Goal: Task Accomplishment & Management: Manage account settings

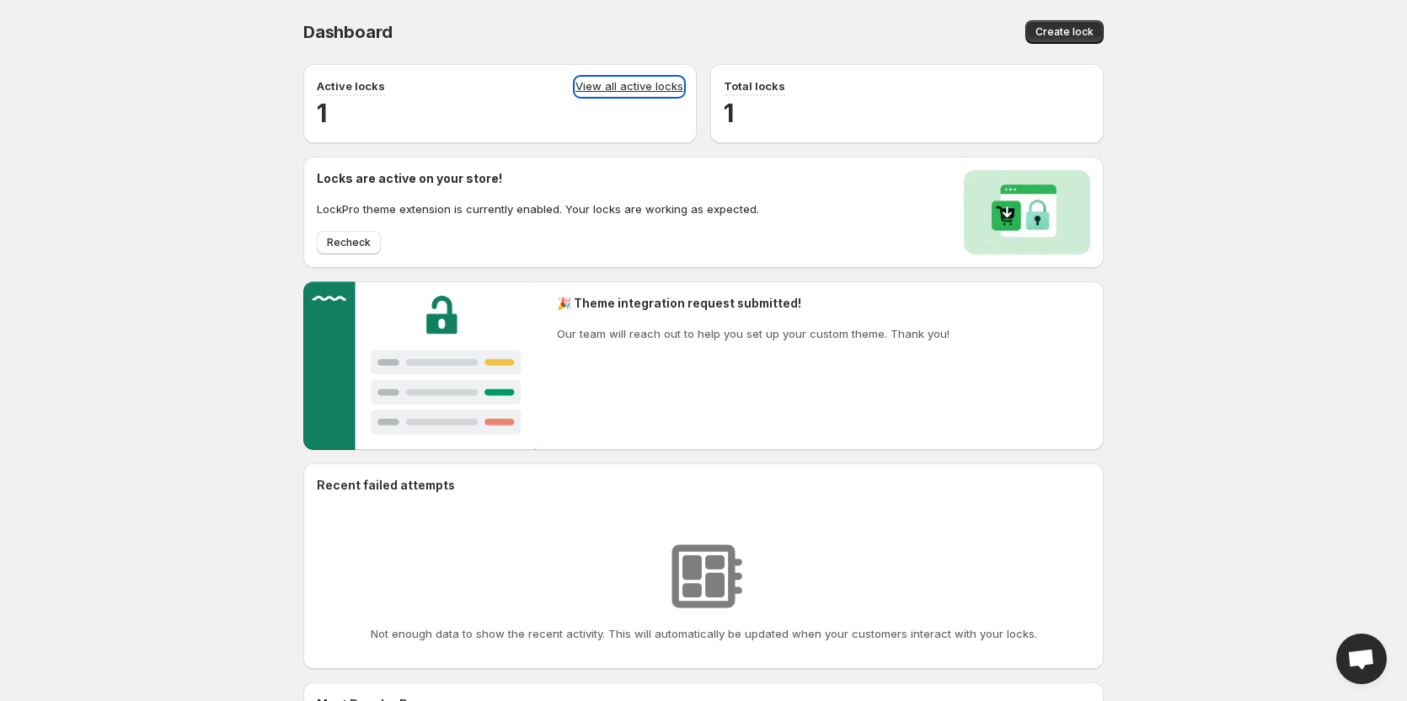
click at [620, 85] on link "View all active locks" at bounding box center [630, 87] width 108 height 19
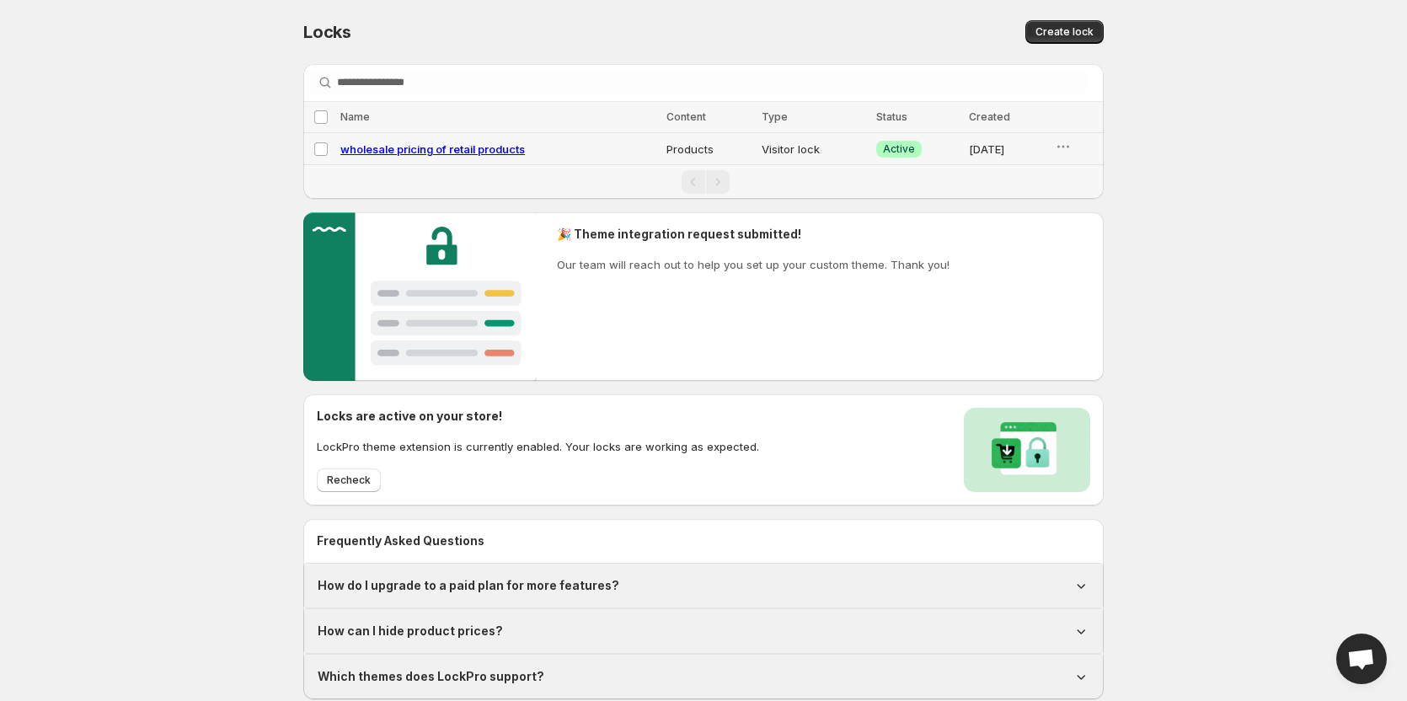
click at [505, 147] on span "wholesale pricing of retail products" at bounding box center [432, 148] width 185 height 13
select select "********"
select select "******"
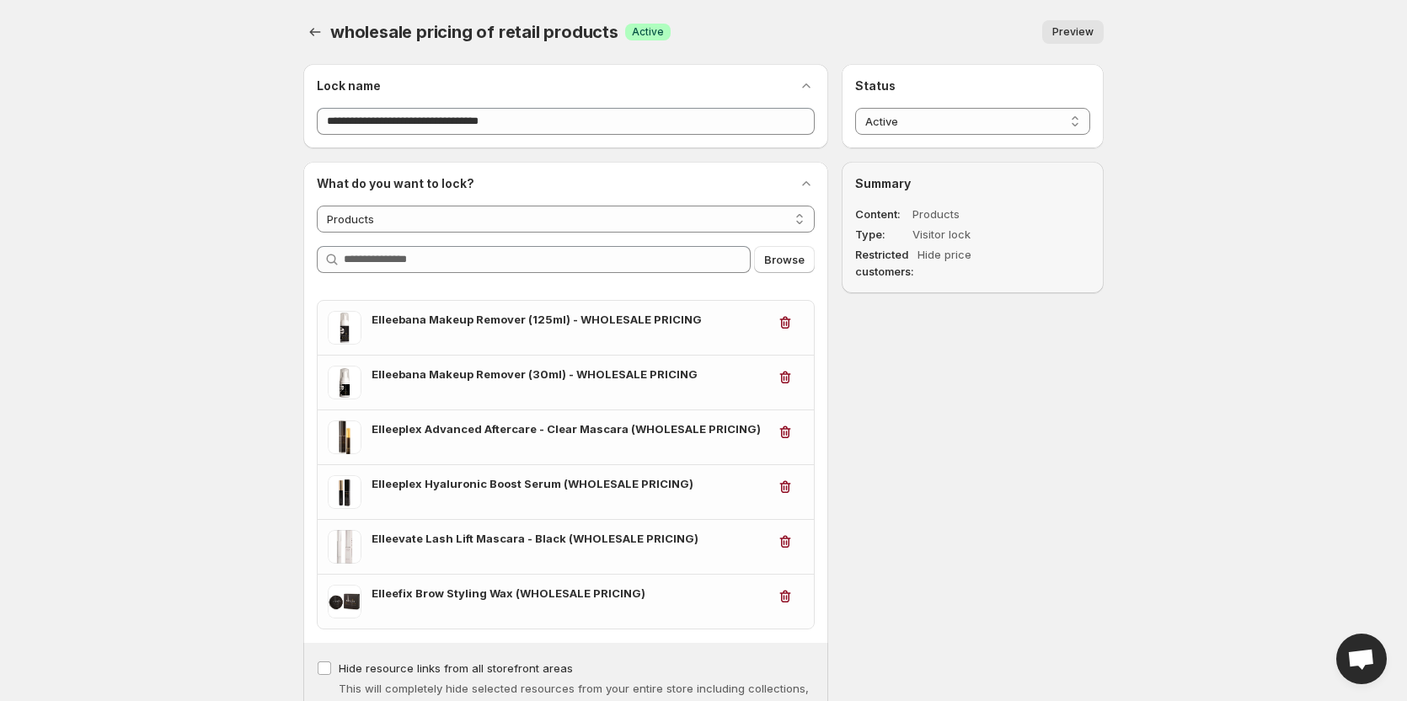
click at [1087, 29] on span "Preview" at bounding box center [1073, 31] width 41 height 13
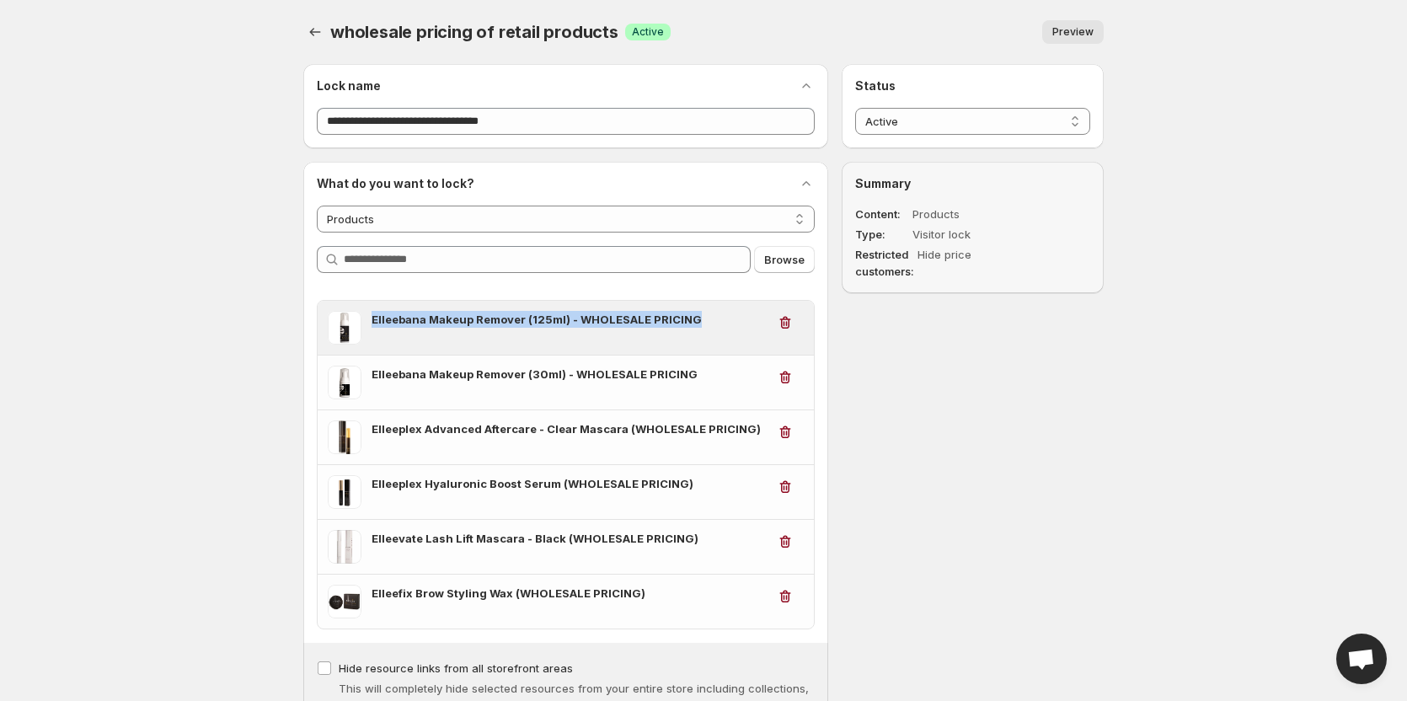
drag, startPoint x: 684, startPoint y: 316, endPoint x: 370, endPoint y: 315, distance: 314.3
click at [370, 315] on div "Elleebana Makeup Remover (125ml) - WHOLESALE PRICING" at bounding box center [547, 328] width 439 height 34
copy h3 "Elleebana Makeup Remover (125ml) - WHOLESALE PRICING"
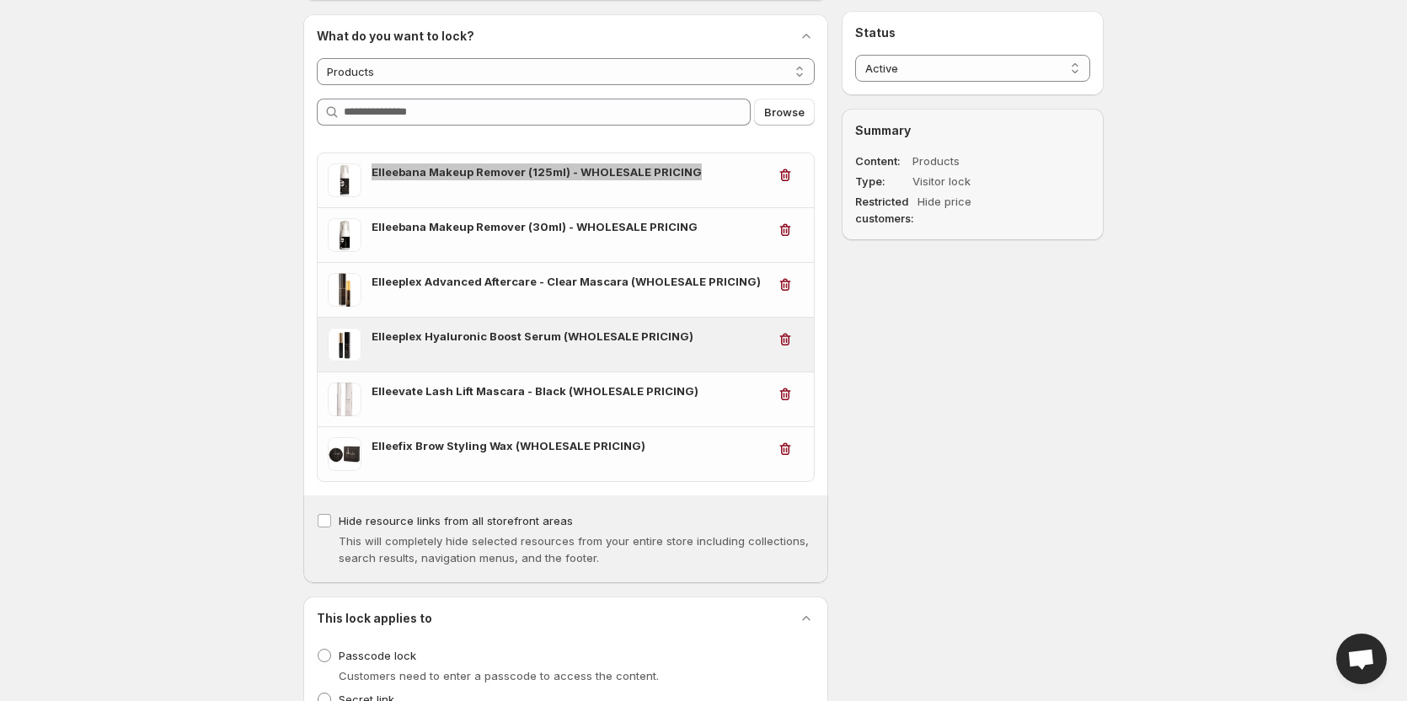
scroll to position [169, 0]
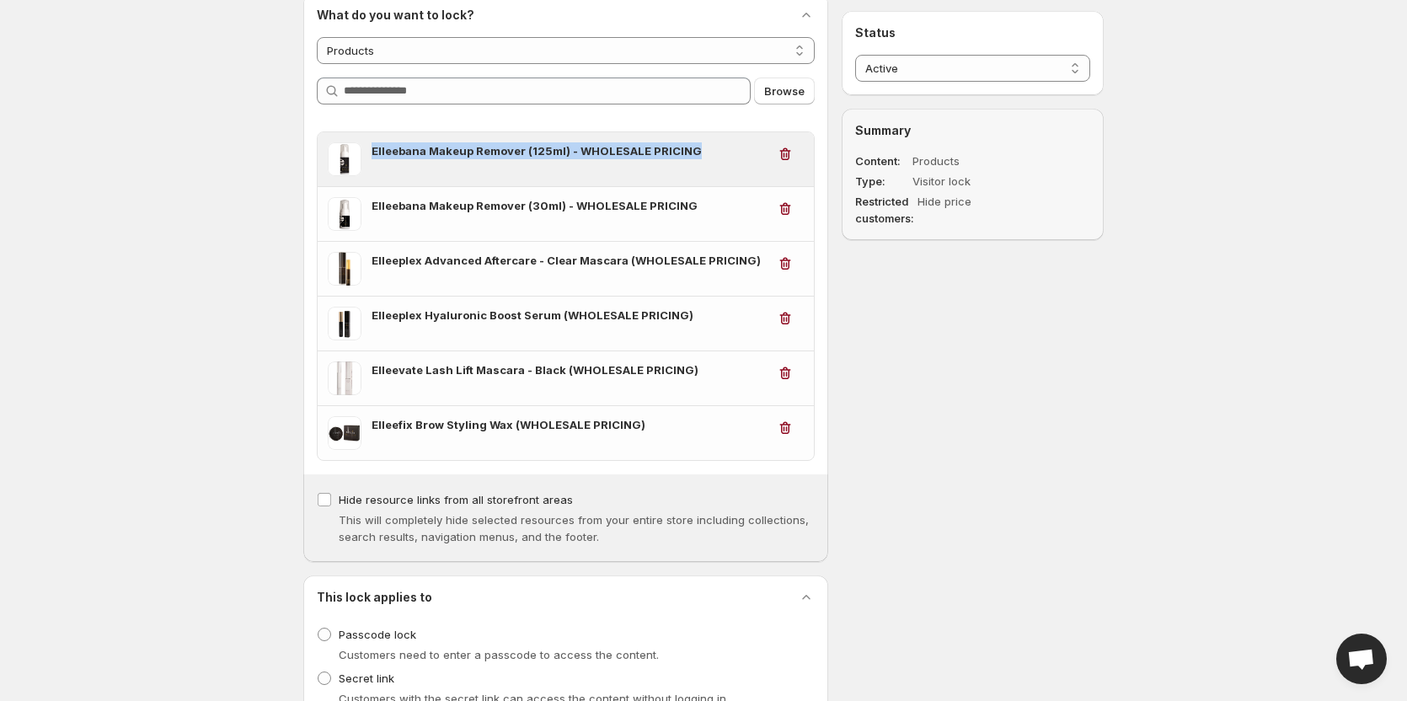
click at [680, 148] on h3 "Elleebana Makeup Remover (125ml) - WHOLESALE PRICING" at bounding box center [569, 150] width 395 height 17
drag, startPoint x: 688, startPoint y: 150, endPoint x: 370, endPoint y: 155, distance: 318.6
click at [370, 155] on div "Elleebana Makeup Remover (125ml) - WHOLESALE PRICING" at bounding box center [547, 159] width 439 height 34
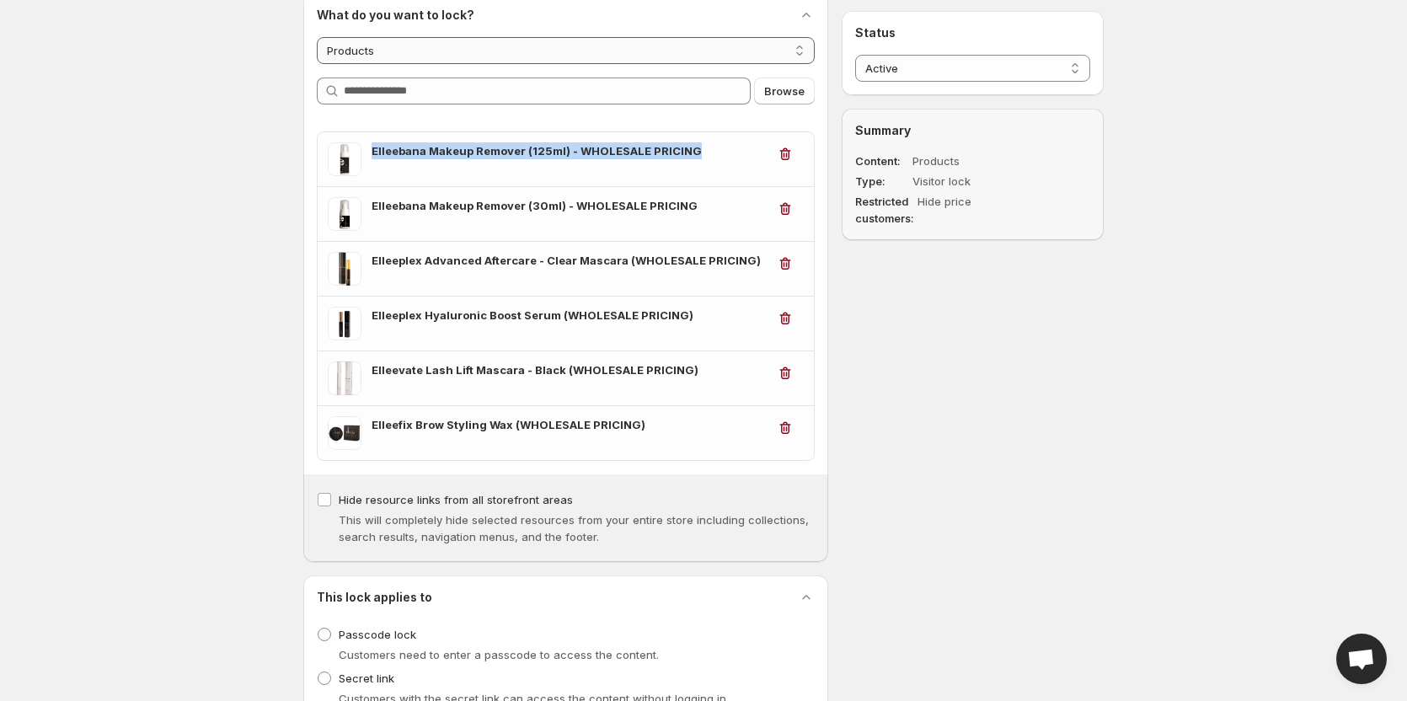
copy h3 "Elleebana Makeup Remover (125ml) - WHOLESALE PRICING"
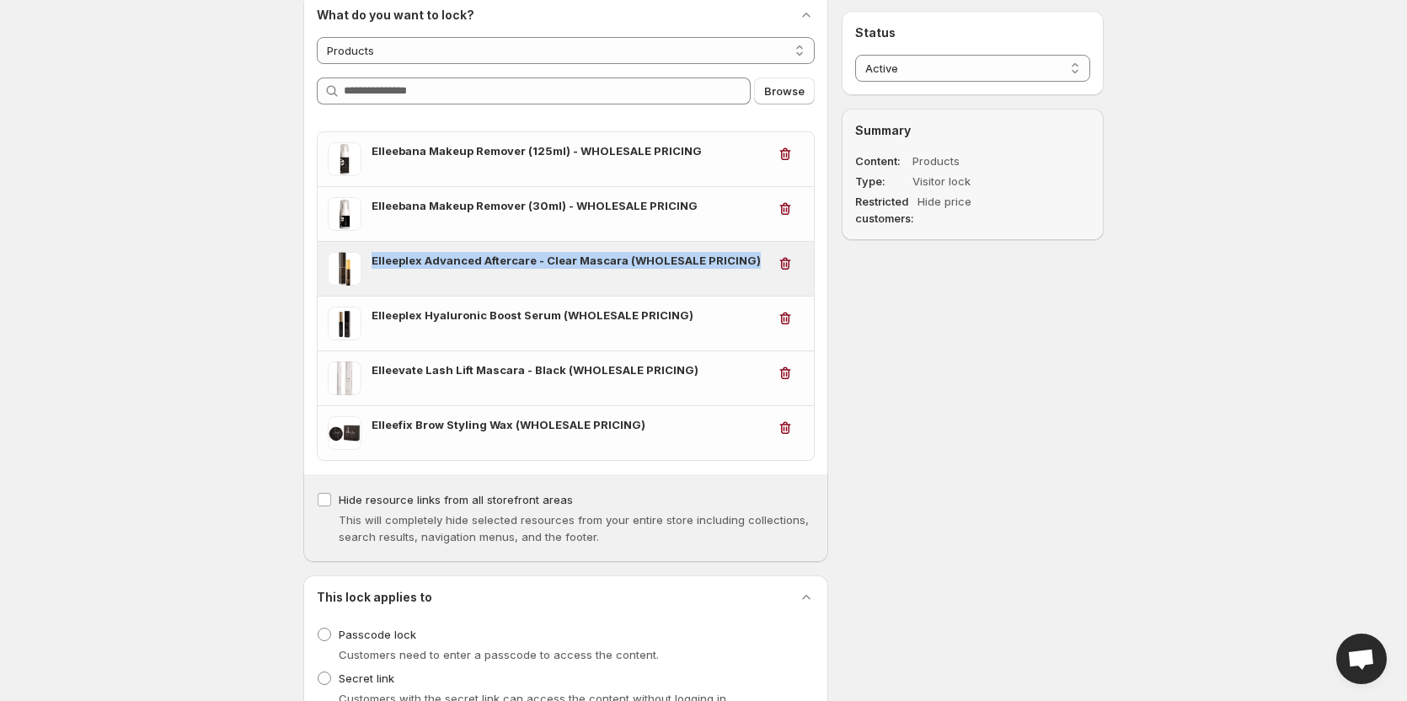
drag, startPoint x: 746, startPoint y: 258, endPoint x: 371, endPoint y: 260, distance: 375.0
click at [371, 260] on div "Elleeplex Advanced Aftercare - Clear Mascara (WHOLESALE PRICING)" at bounding box center [547, 269] width 439 height 34
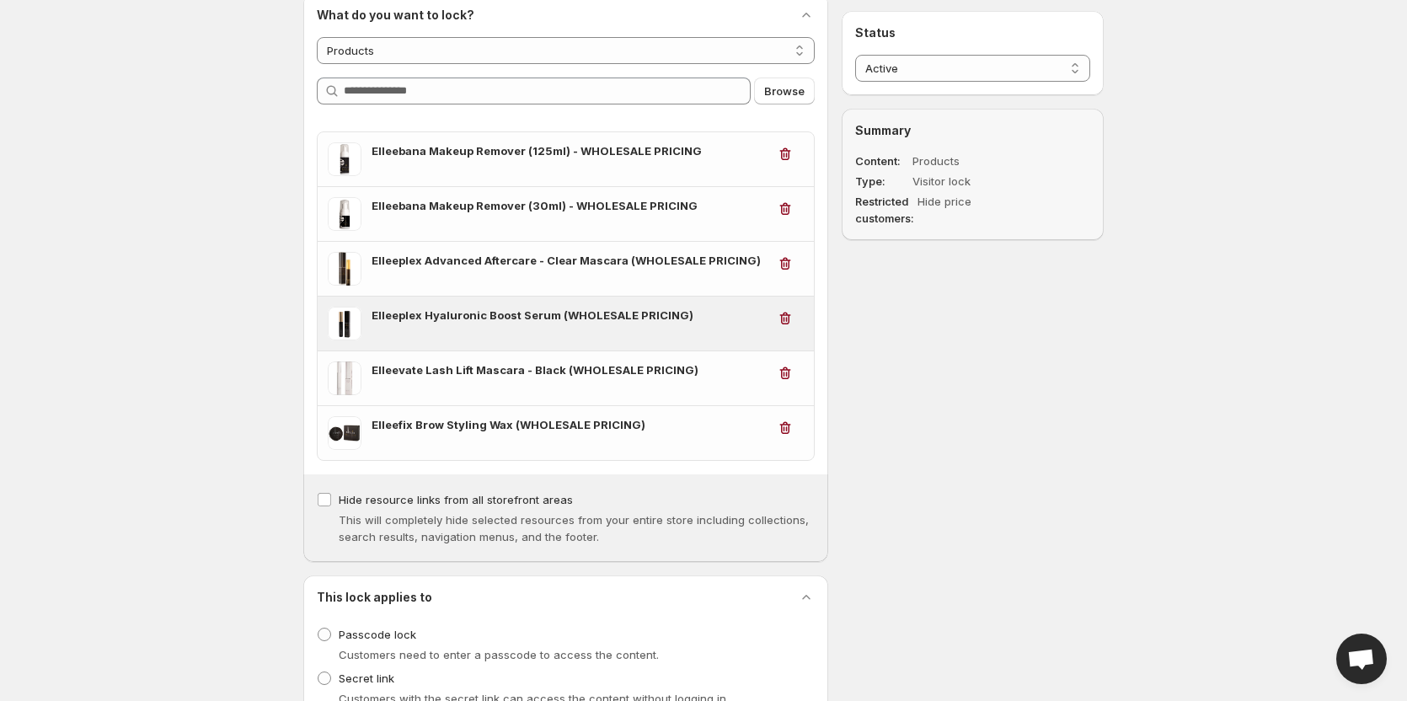
click at [577, 317] on h3 "Elleeplex Hyaluronic Boost Serum (WHOLESALE PRICING)" at bounding box center [569, 315] width 395 height 17
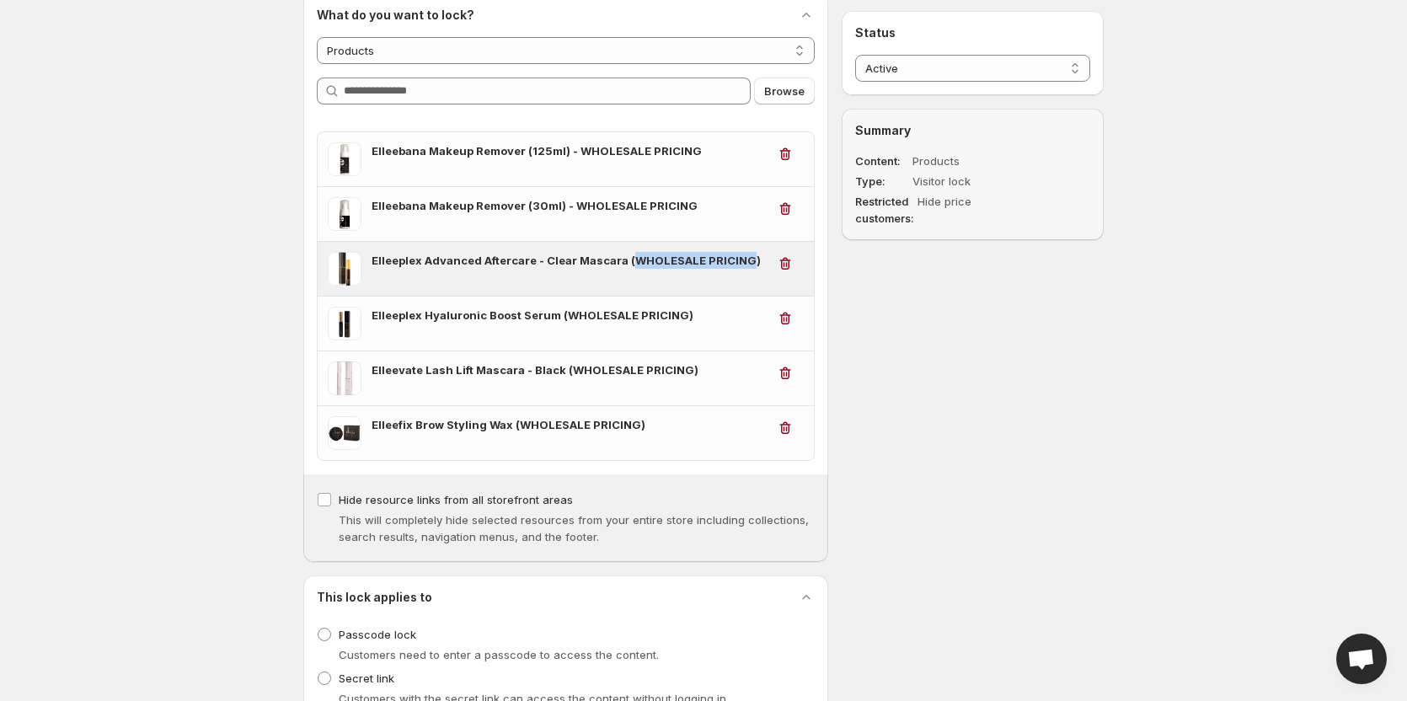
drag, startPoint x: 632, startPoint y: 260, endPoint x: 738, endPoint y: 265, distance: 106.3
click at [738, 265] on h3 "Elleeplex Advanced Aftercare - Clear Mascara (WHOLESALE PRICING)" at bounding box center [569, 260] width 395 height 17
copy h3 "WHOLESALE PRICING"
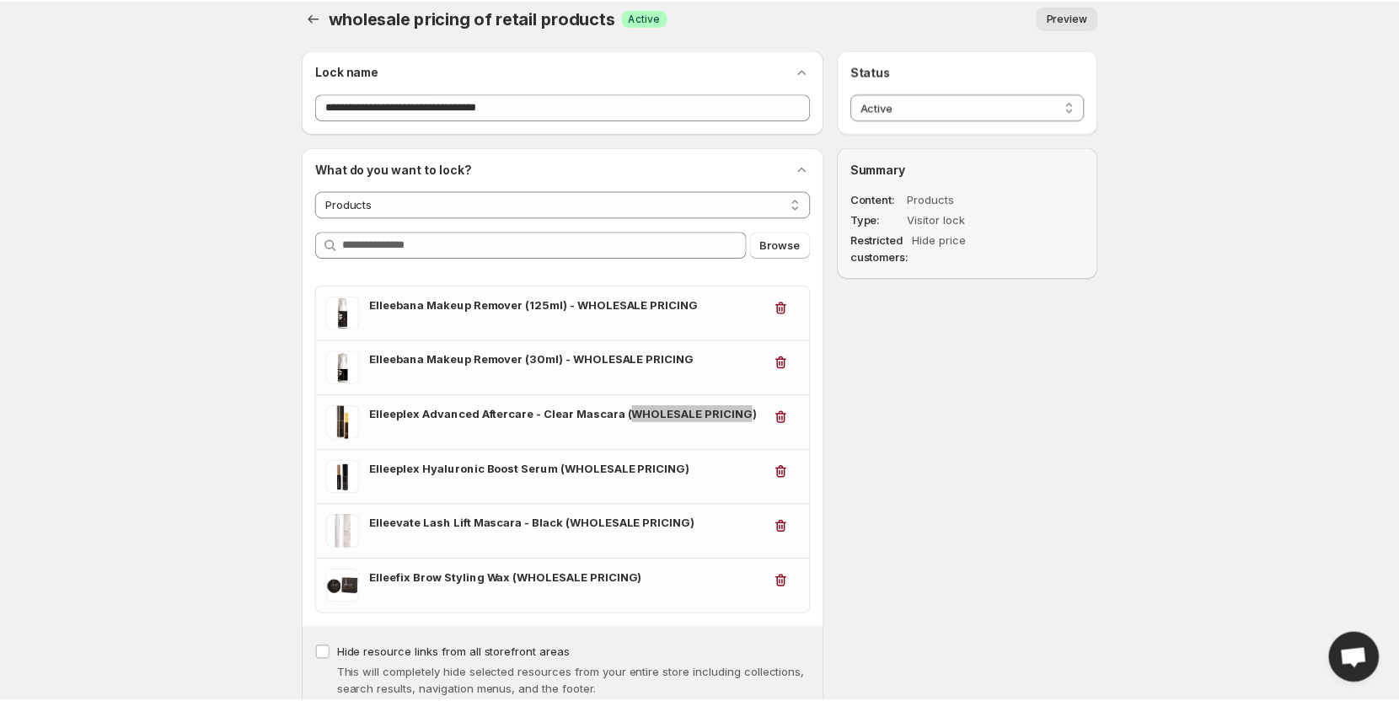
scroll to position [0, 0]
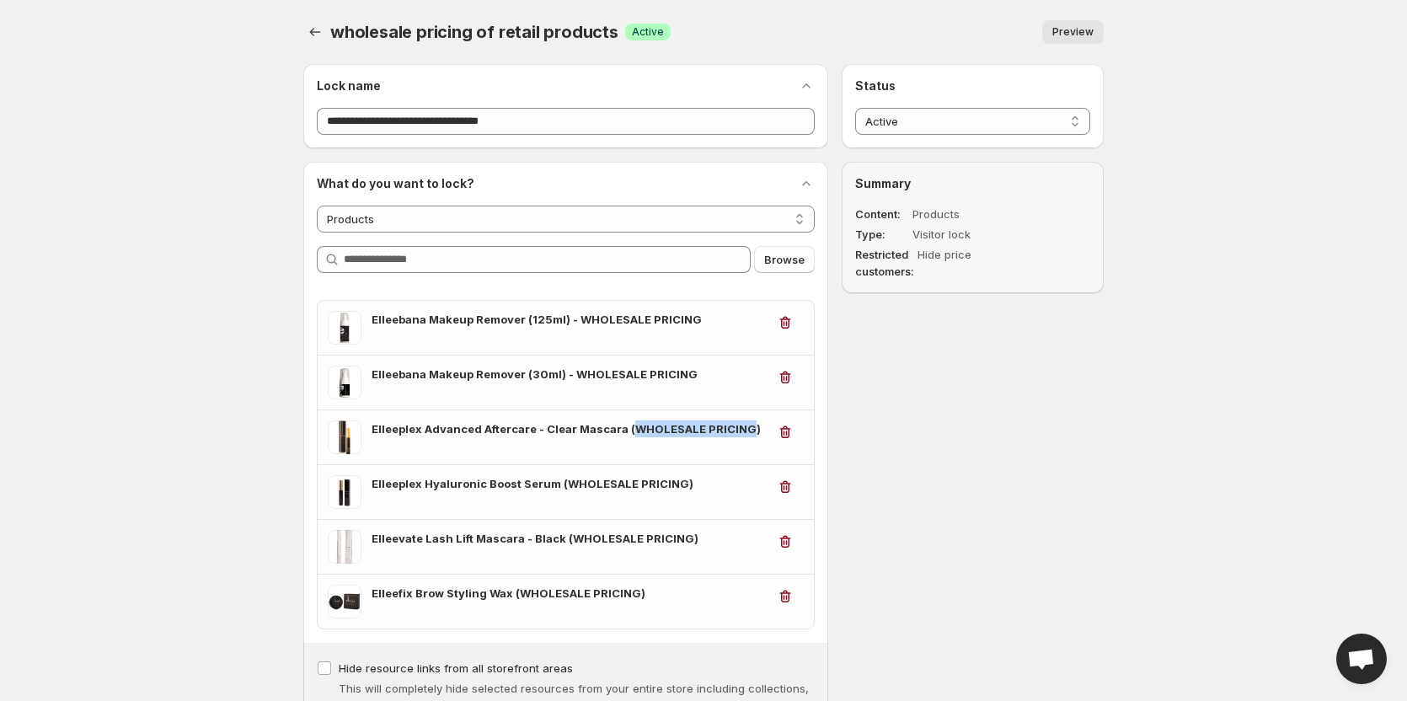
click at [1067, 24] on button "Preview" at bounding box center [1073, 32] width 62 height 24
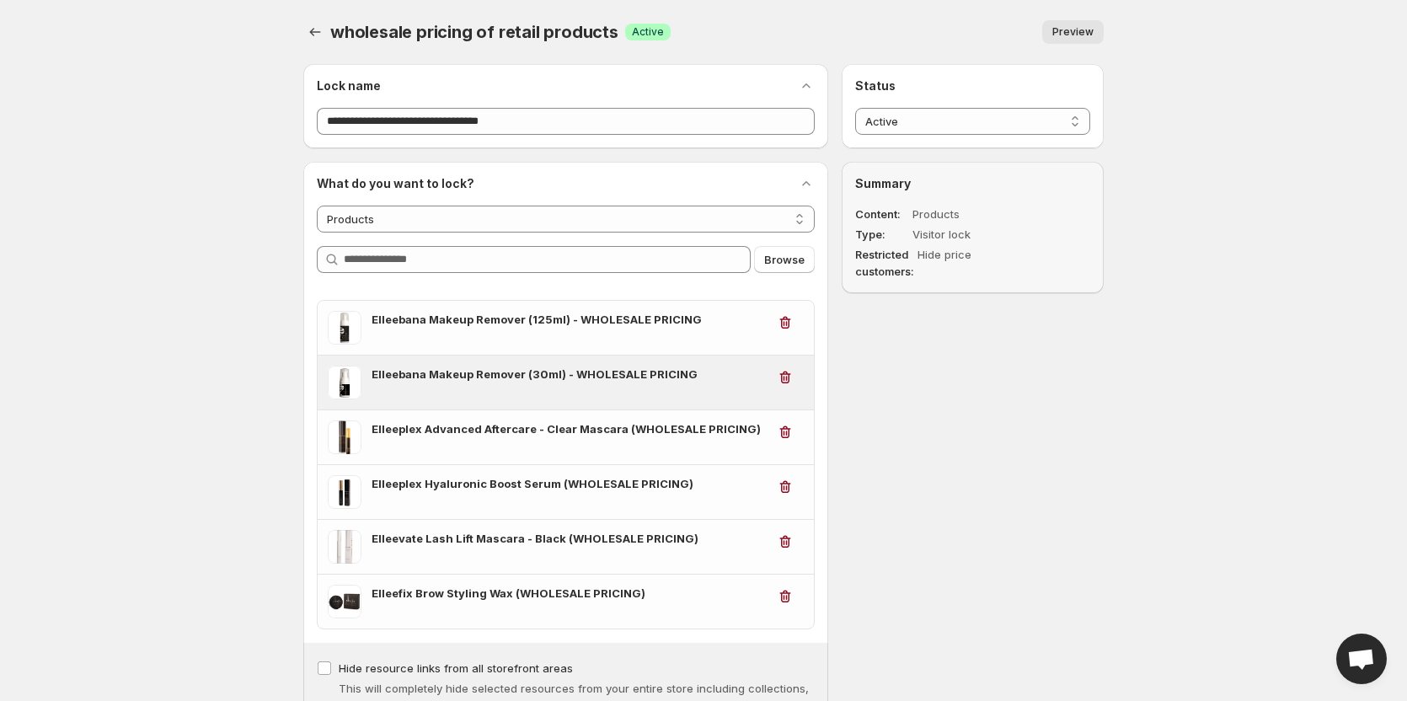
click at [655, 365] on div "Elleebana Makeup Remover (30ml) - WHOLESALE PRICING" at bounding box center [566, 383] width 496 height 54
drag, startPoint x: 718, startPoint y: 374, endPoint x: 371, endPoint y: 367, distance: 347.3
click at [371, 367] on div "Elleebana Makeup Remover (30ml) - WHOLESALE PRICING" at bounding box center [547, 383] width 439 height 34
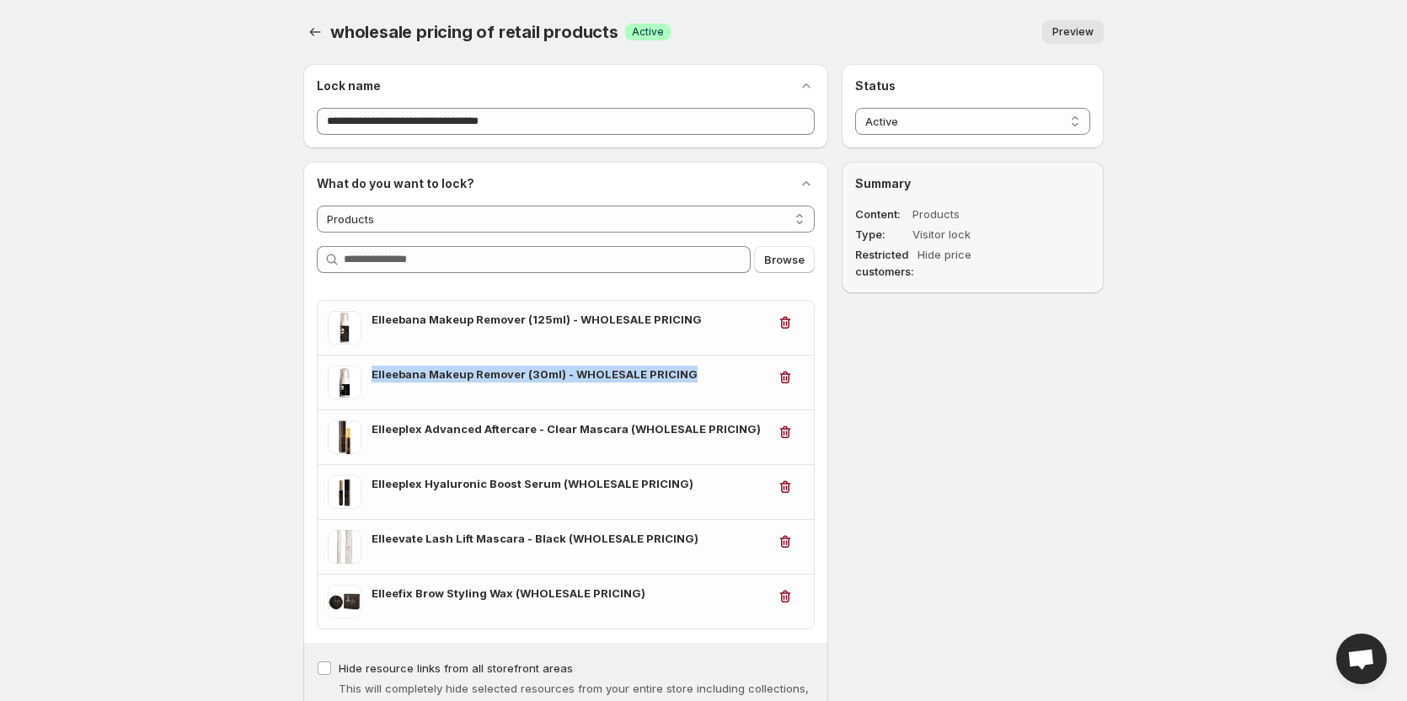
copy h3 "Elleebana Makeup Remover (30ml) - WHOLESALE PRICING"
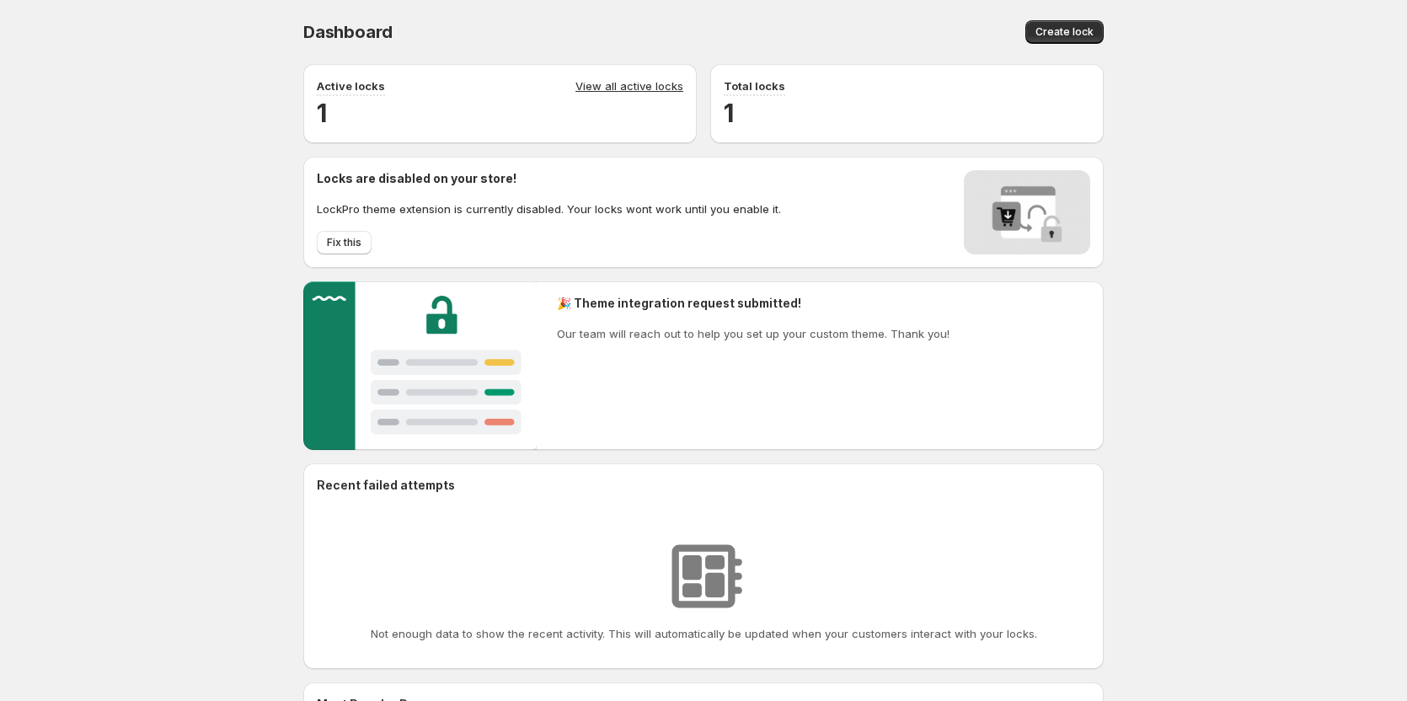
click at [631, 77] on div "Active locks View all active locks 1" at bounding box center [500, 103] width 394 height 79
click at [631, 83] on link "View all active locks" at bounding box center [630, 87] width 108 height 19
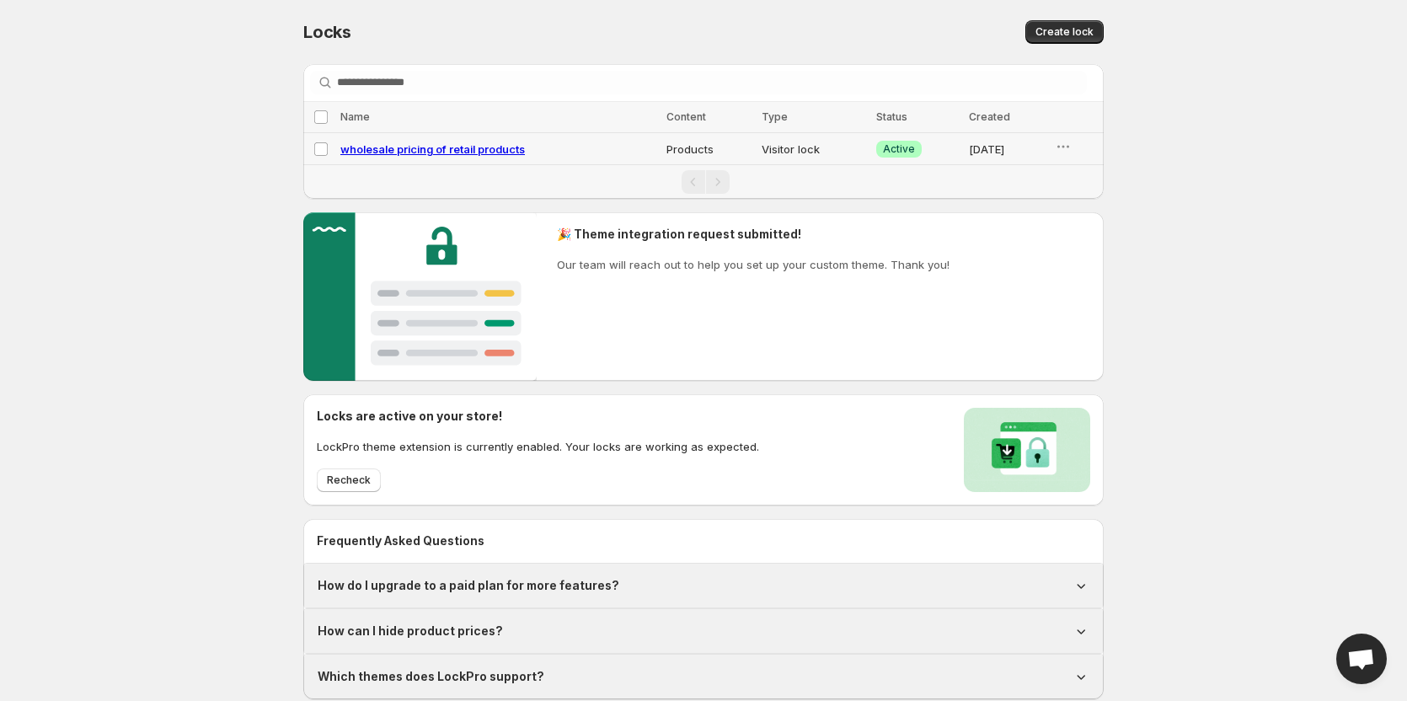
click at [444, 150] on span "wholesale pricing of retail products" at bounding box center [432, 148] width 185 height 13
select select "********"
select select "******"
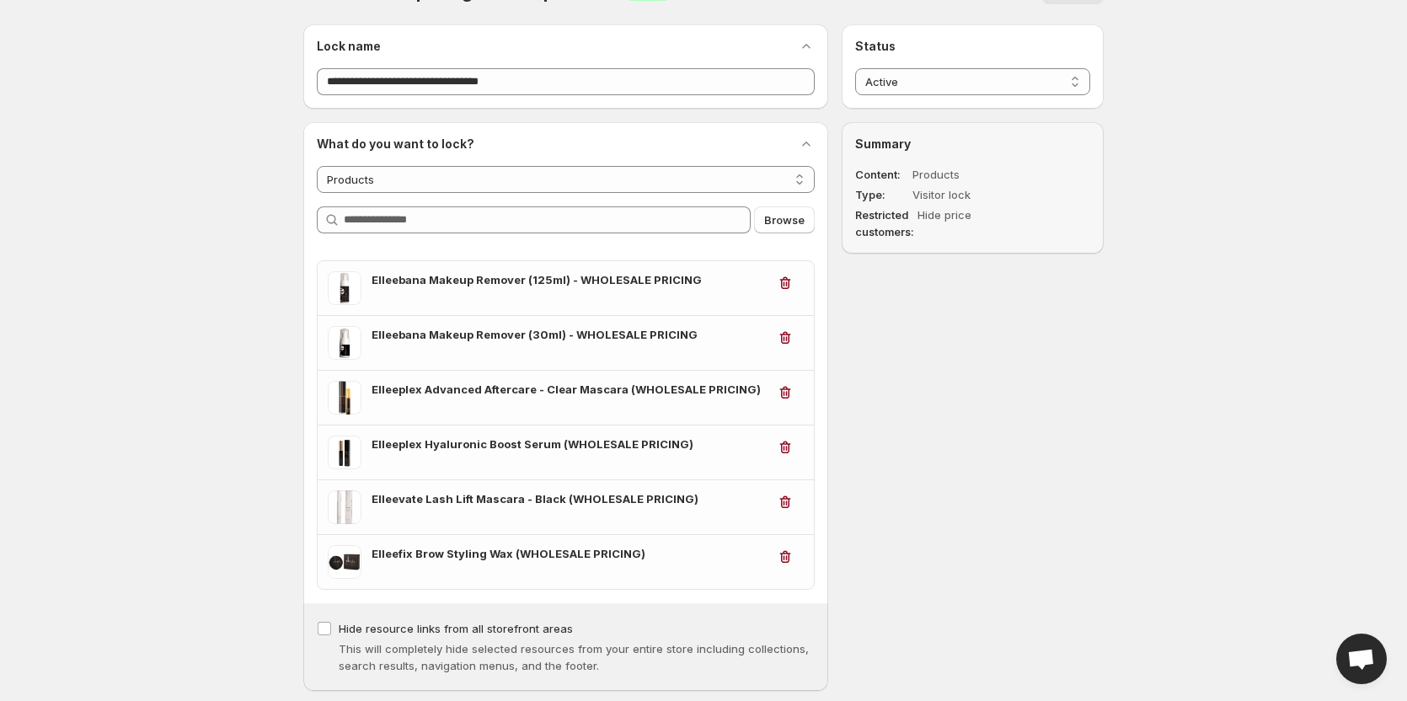
scroll to position [32, 0]
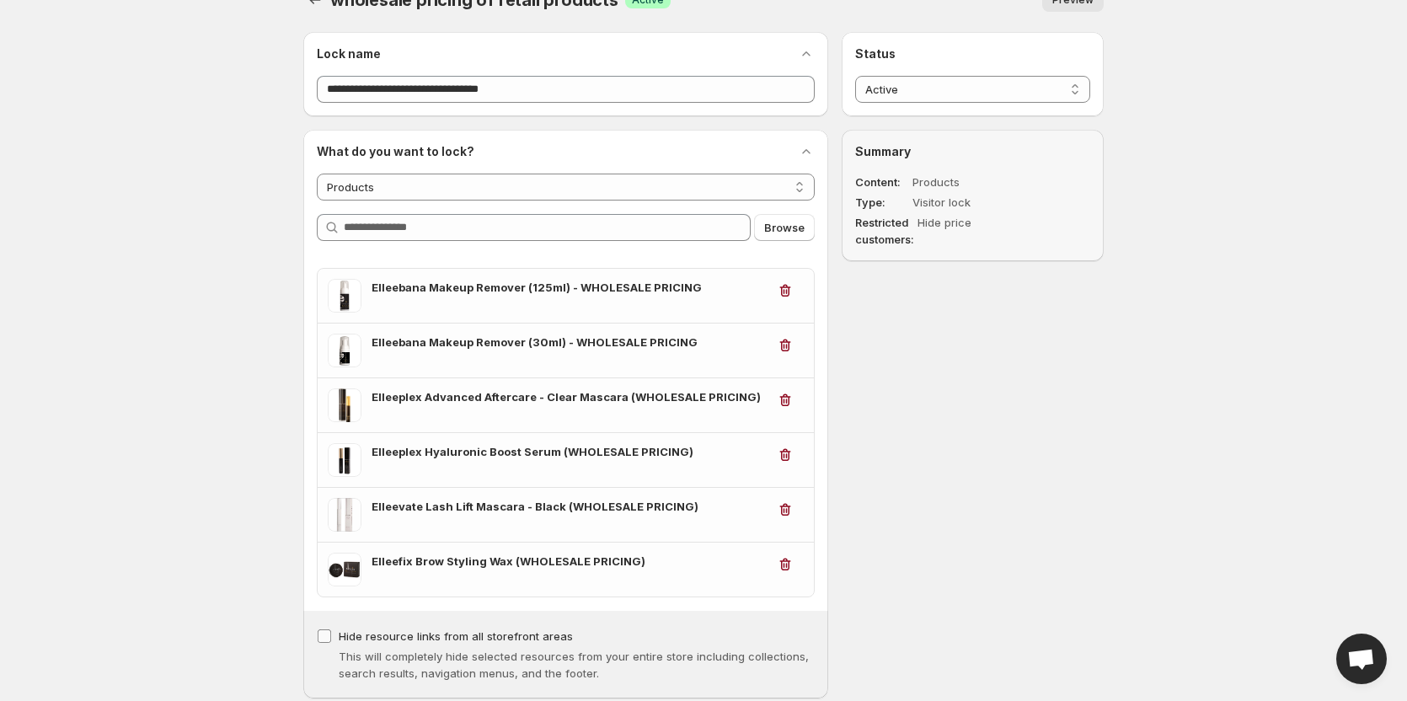
click at [379, 642] on span "Hide resource links from all storefront areas" at bounding box center [456, 635] width 234 height 13
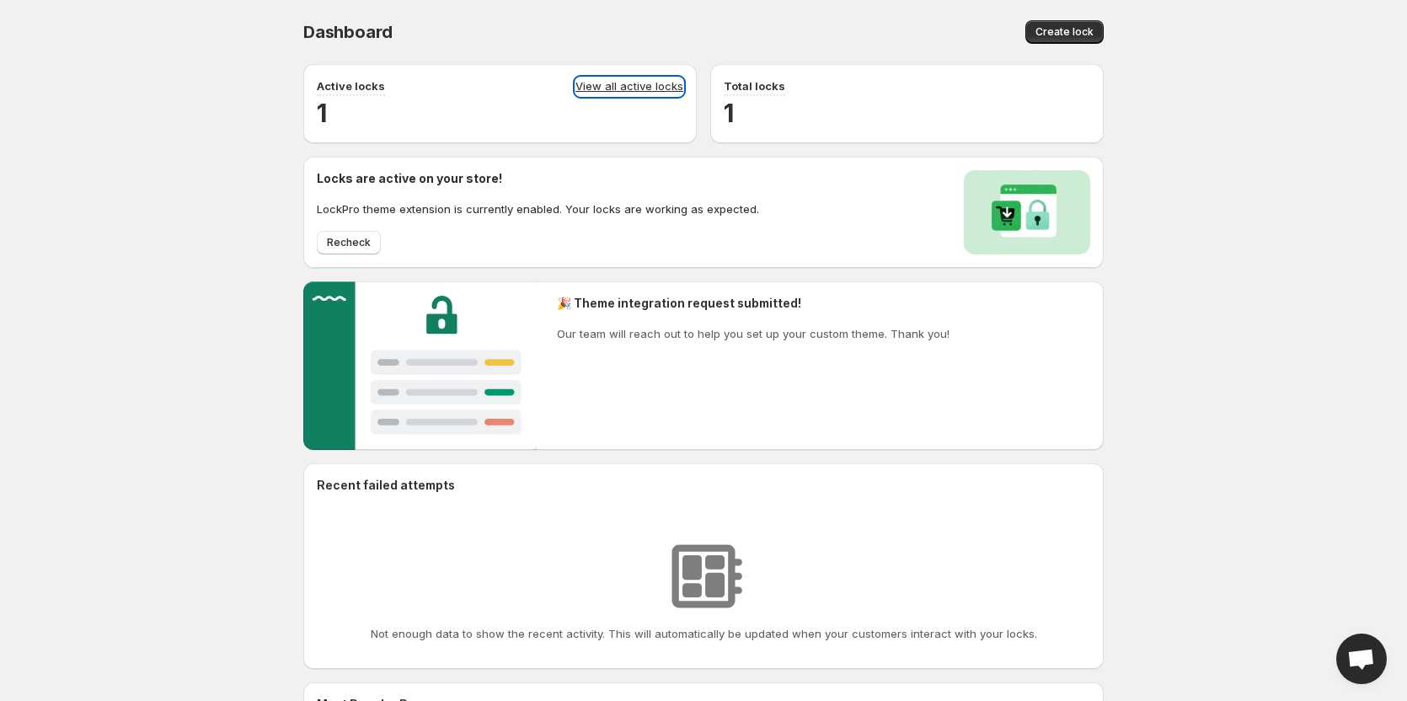
click at [601, 84] on link "View all active locks" at bounding box center [630, 87] width 108 height 19
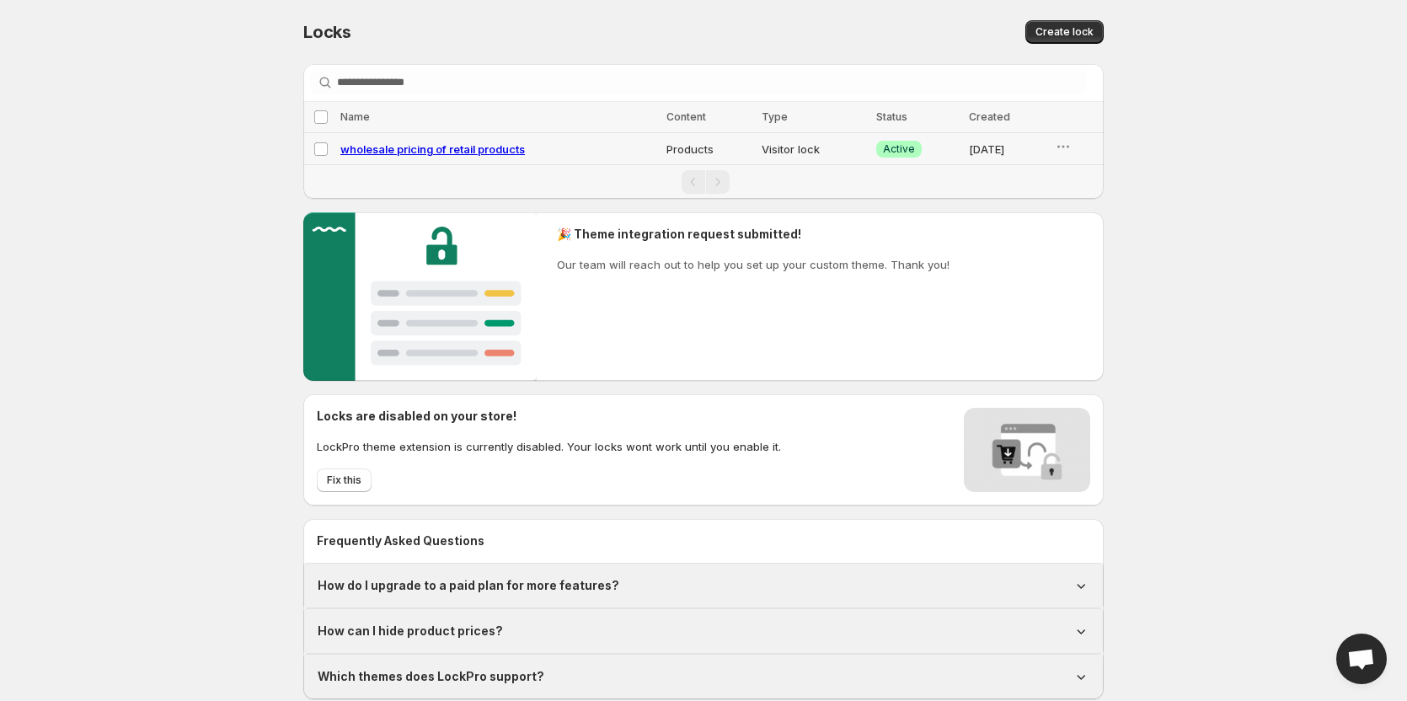
click at [437, 153] on span "wholesale pricing of retail products" at bounding box center [432, 148] width 185 height 13
select select "********"
select select "******"
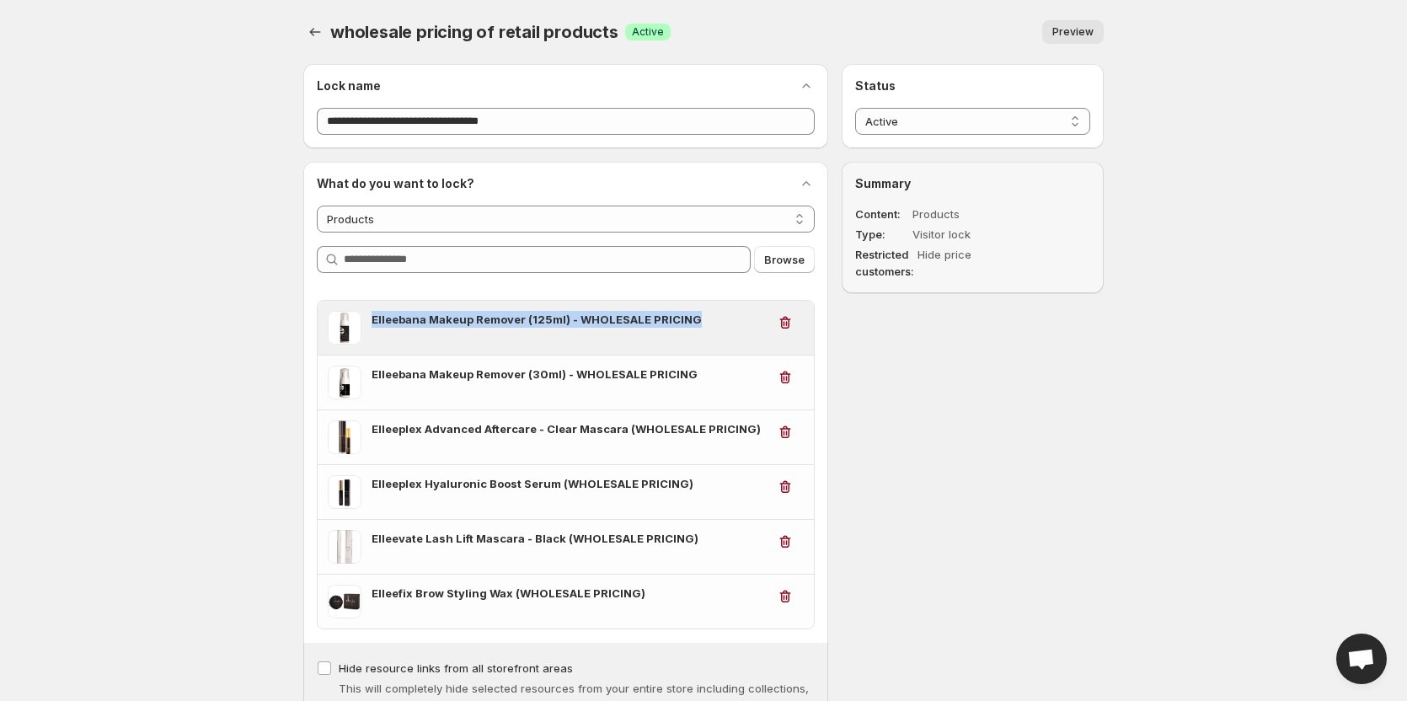
drag, startPoint x: 516, startPoint y: 319, endPoint x: 374, endPoint y: 322, distance: 141.6
click at [374, 322] on h3 "Elleebana Makeup Remover (125ml) - WHOLESALE PRICING" at bounding box center [569, 319] width 395 height 17
copy h3 "Elleebana Makeup Remover (125ml) - WHOLESALE PRICING"
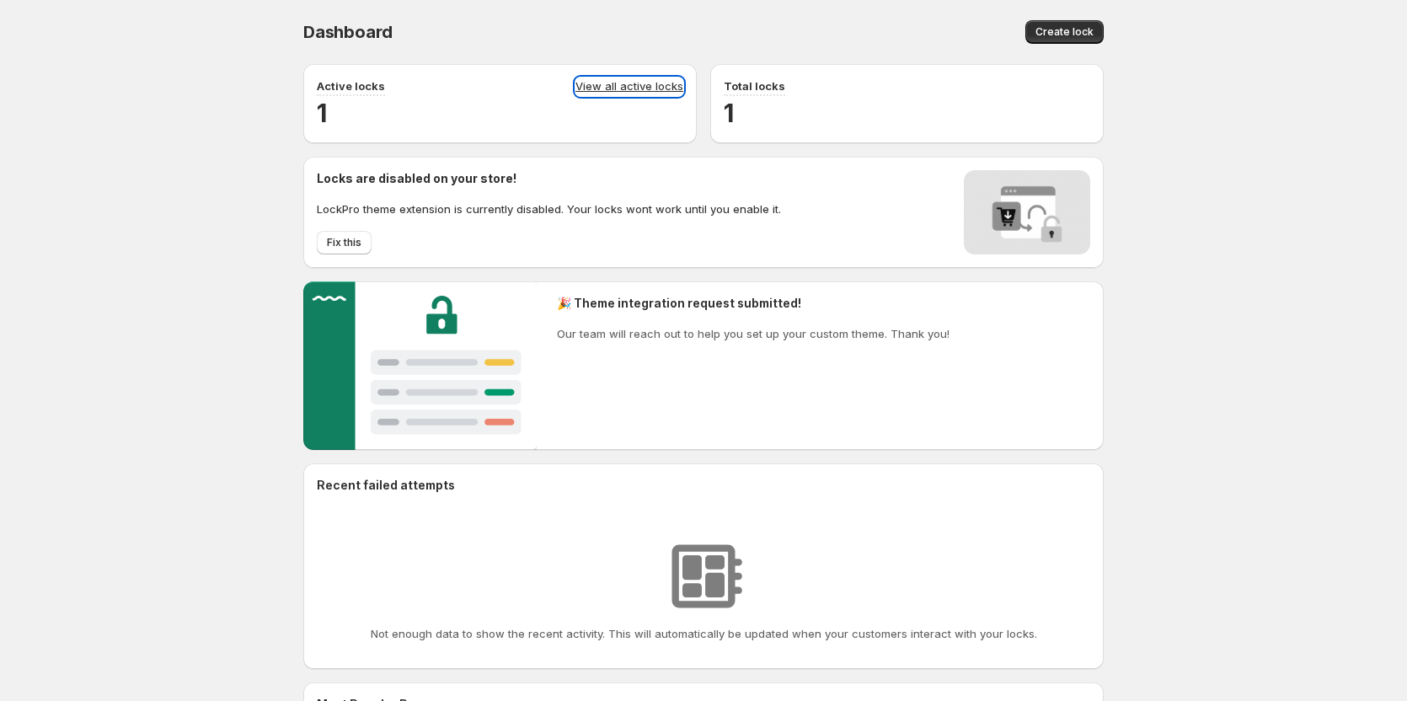
click at [652, 94] on link "View all active locks" at bounding box center [630, 87] width 108 height 19
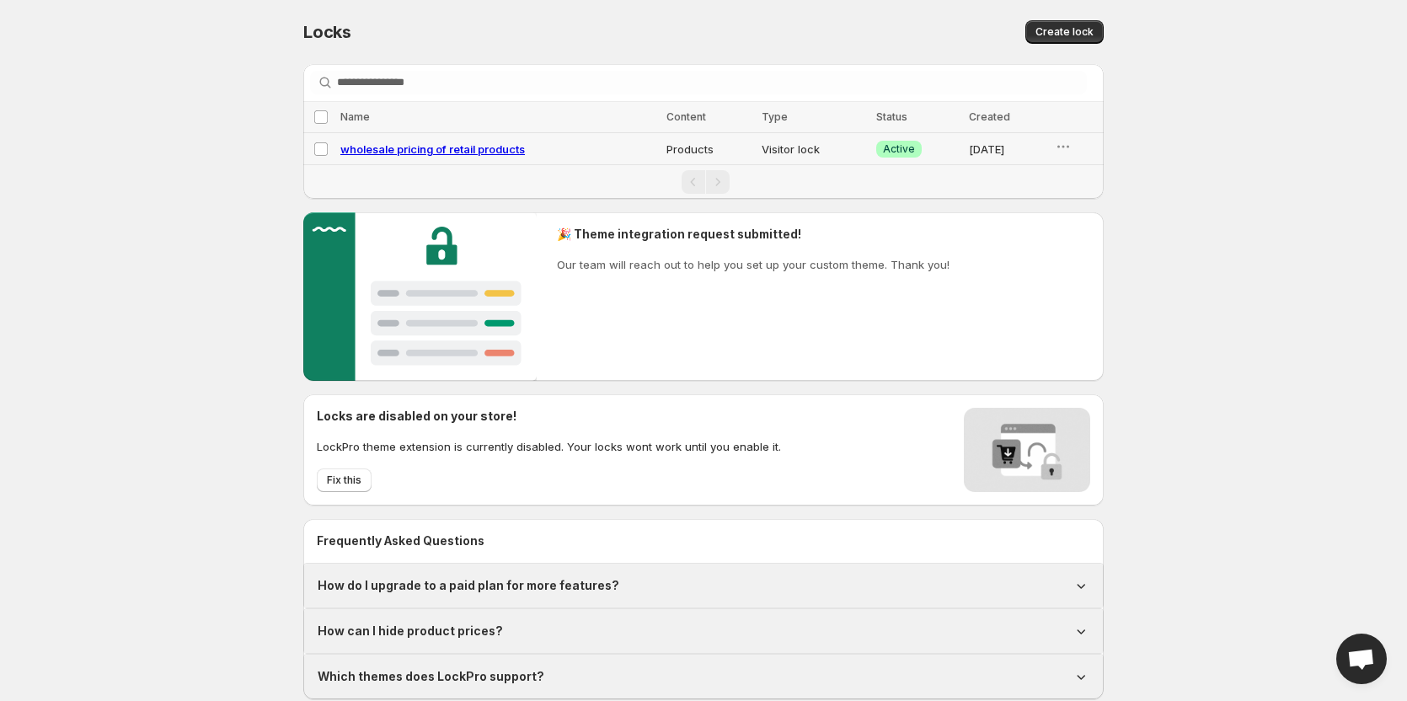
click at [476, 149] on span "wholesale pricing of retail products" at bounding box center [432, 148] width 185 height 13
select select "********"
select select "******"
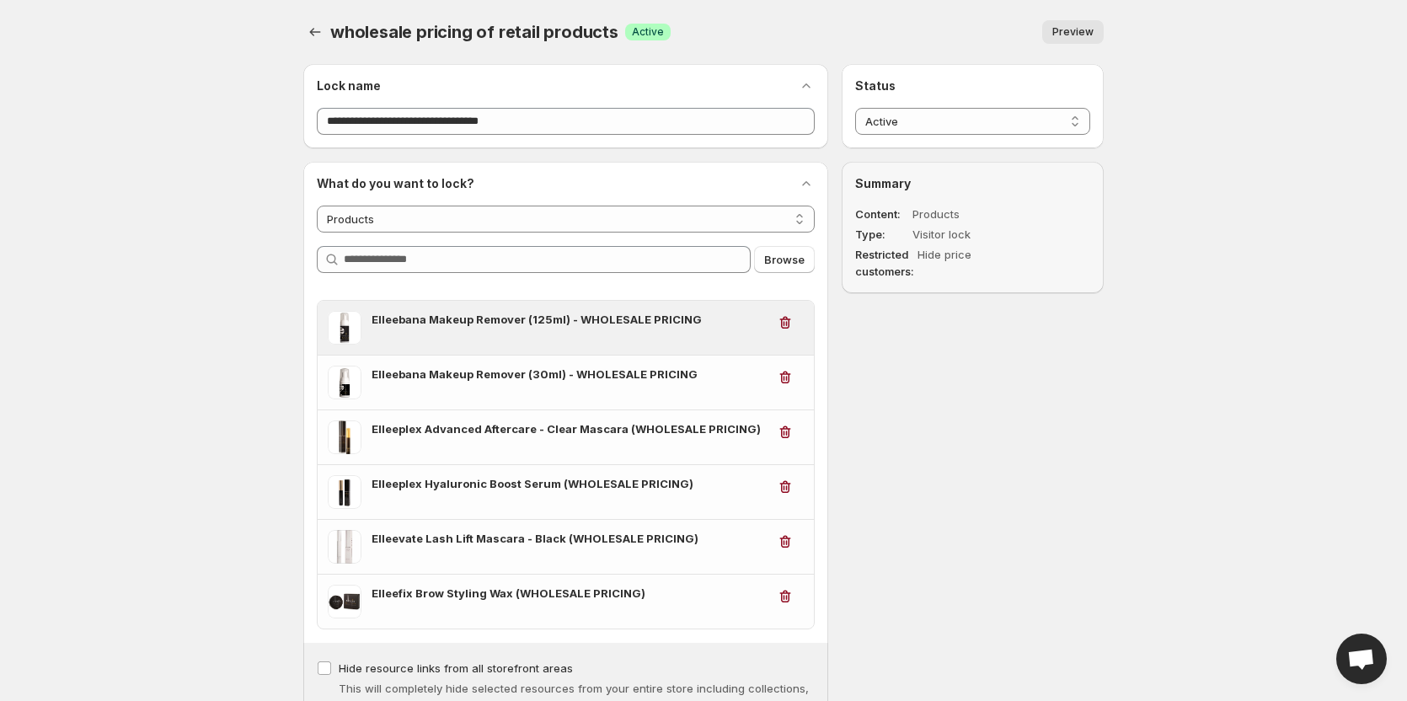
click at [321, 335] on div "Elleebana Makeup Remover (125ml) - WHOLESALE PRICING" at bounding box center [566, 328] width 496 height 54
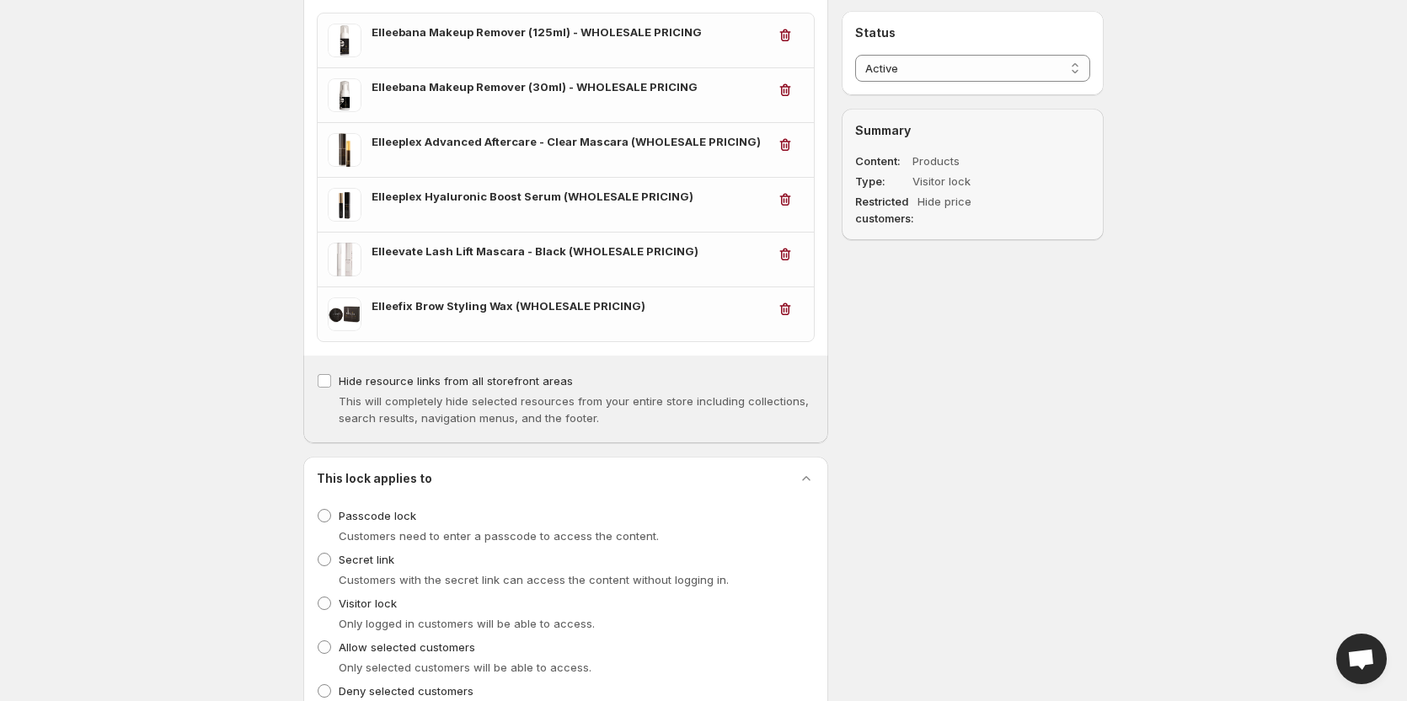
scroll to position [84, 0]
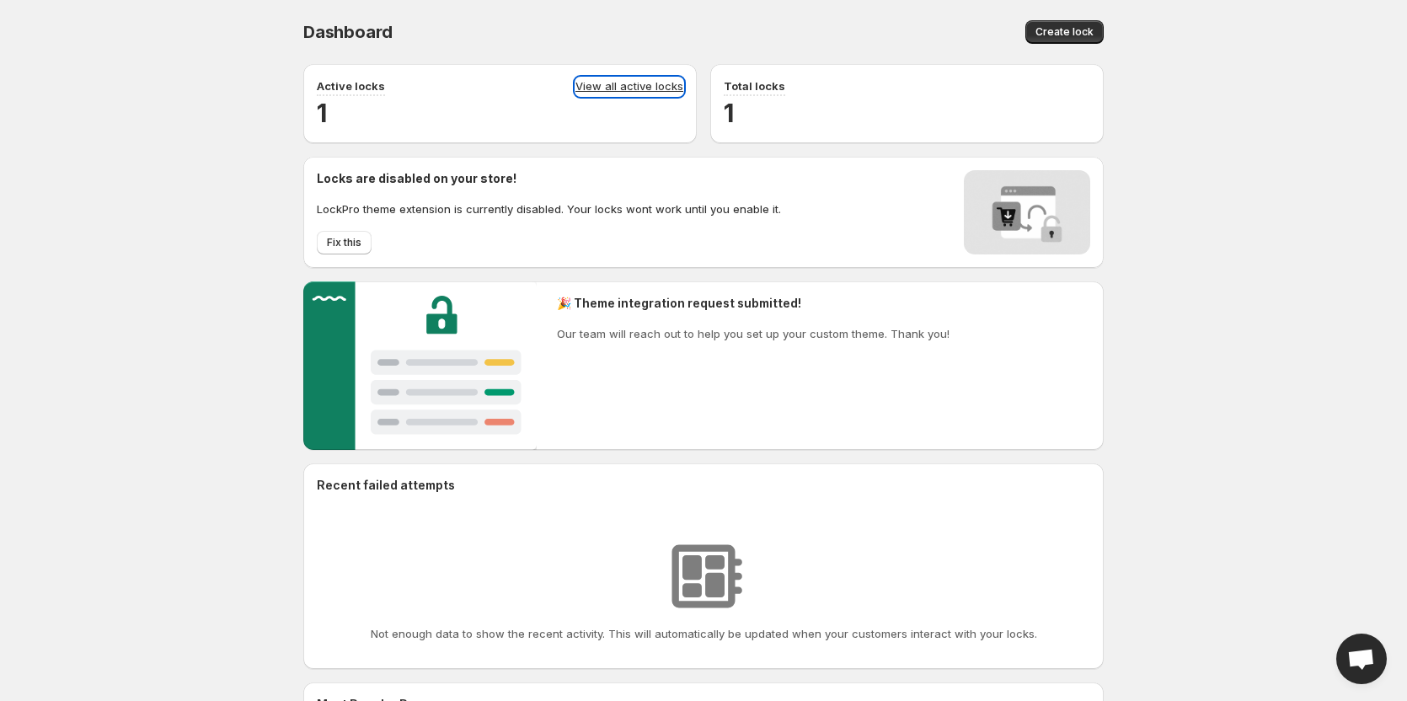
click at [592, 83] on link "View all active locks" at bounding box center [630, 87] width 108 height 19
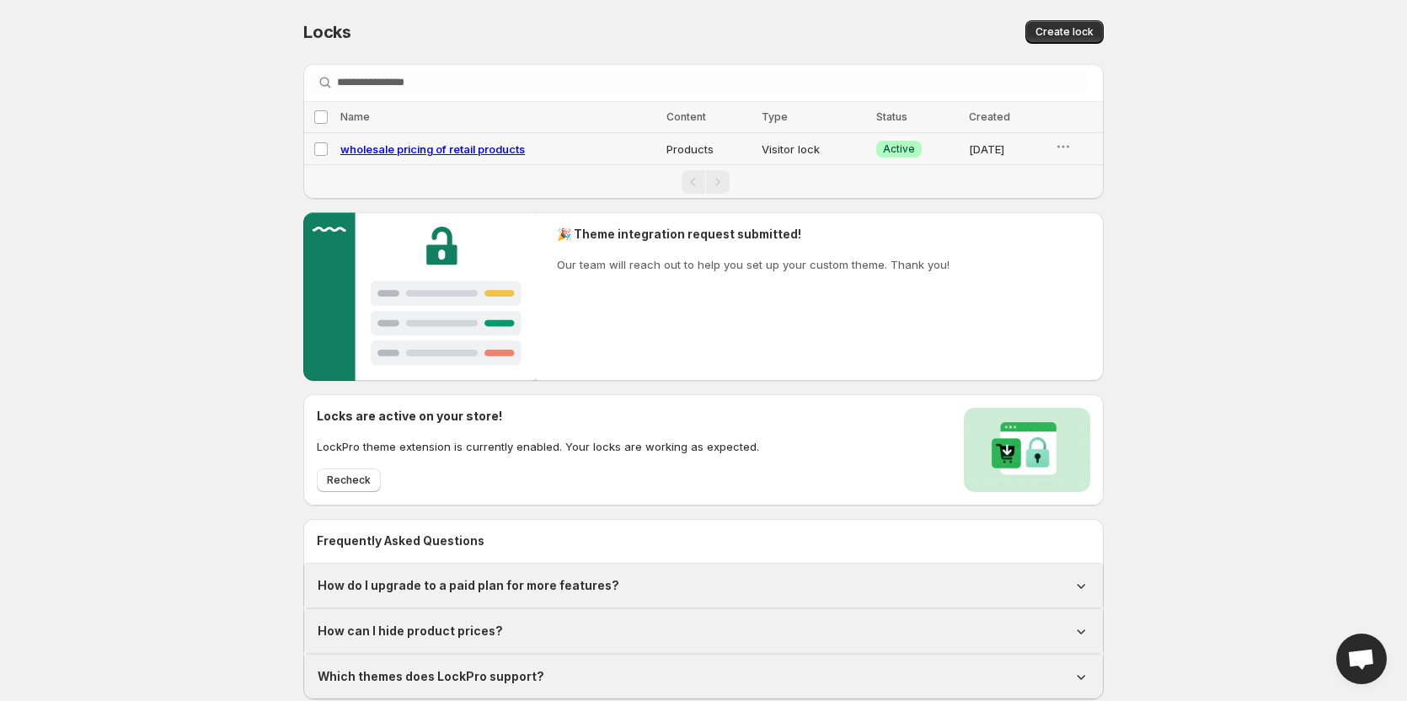
click at [504, 152] on span "wholesale pricing of retail products" at bounding box center [432, 148] width 185 height 13
select select "********"
select select "******"
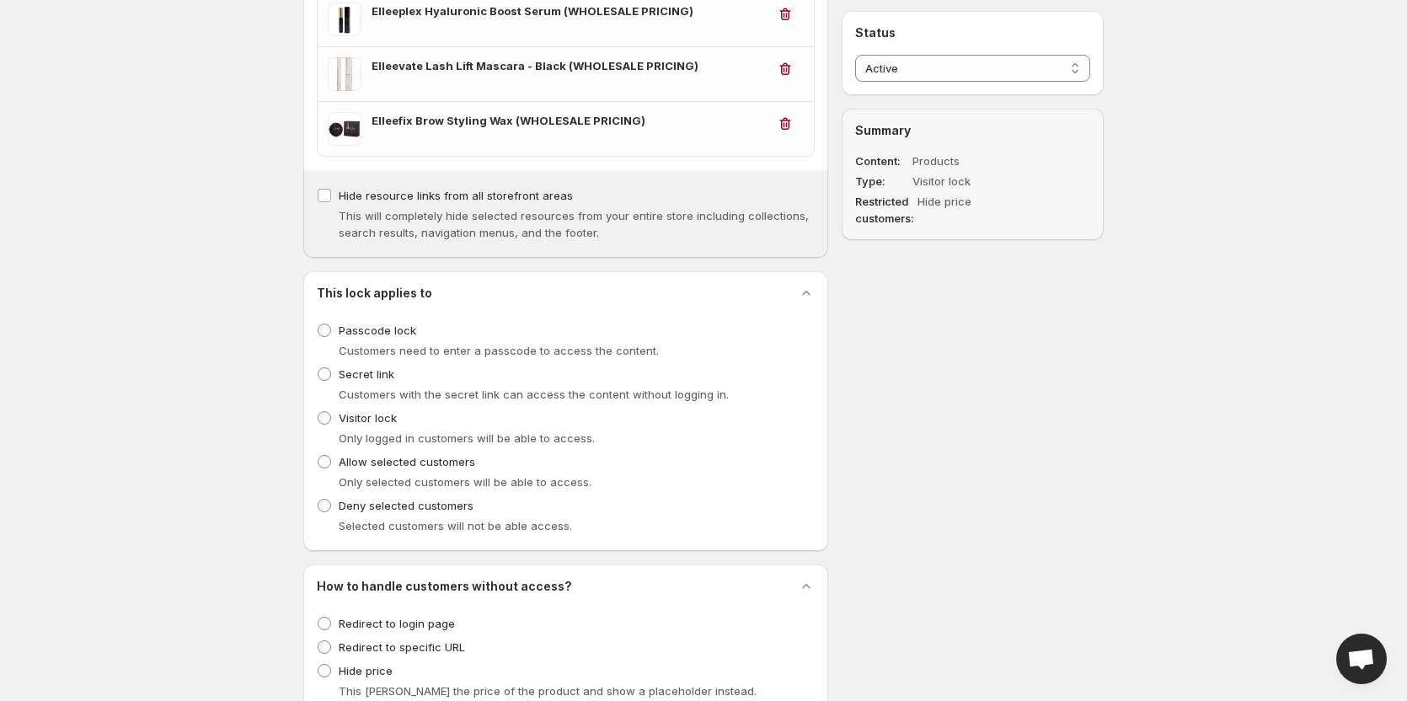
scroll to position [506, 0]
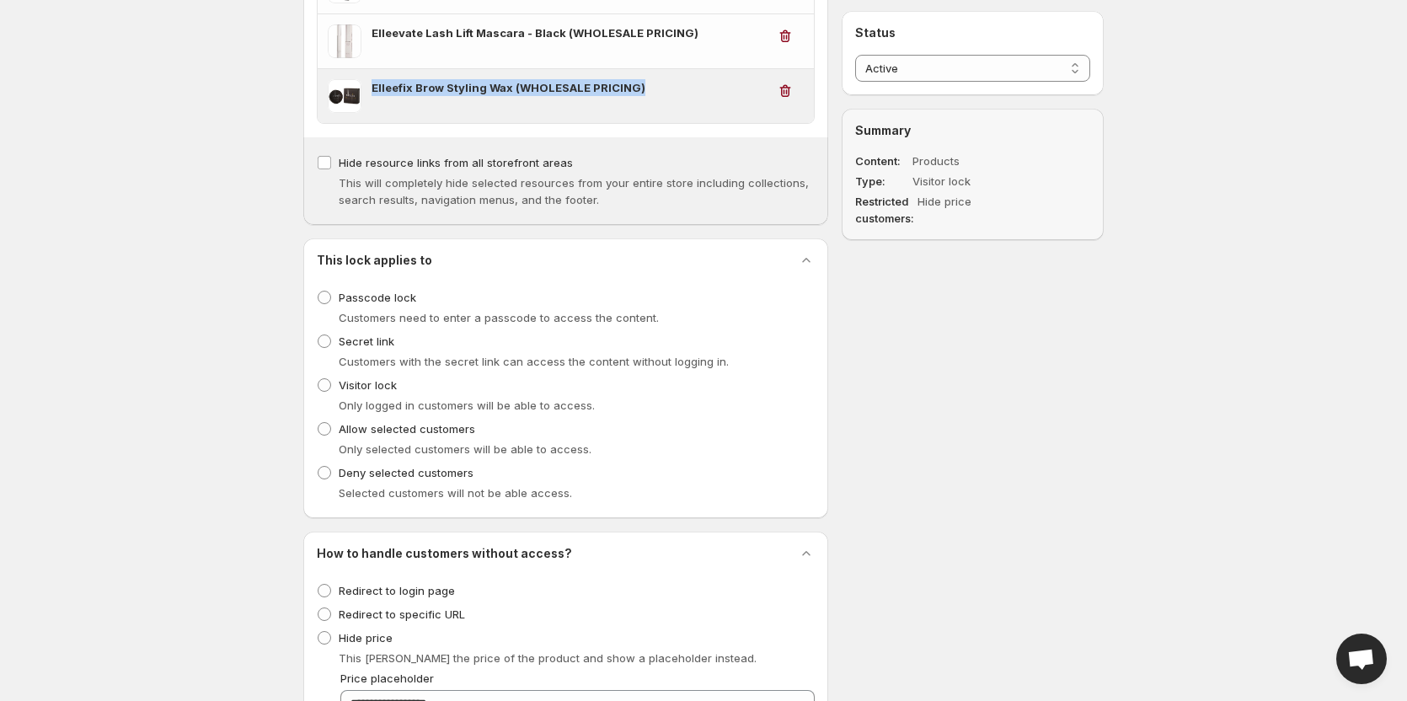
drag, startPoint x: 512, startPoint y: 90, endPoint x: 372, endPoint y: 90, distance: 139.0
click at [372, 90] on h3 "Elleefix Brow Styling Wax (WHOLESALE PRICING)" at bounding box center [569, 87] width 395 height 17
copy h3 "Elleefix Brow Styling Wax (WHOLESALE PRICING)"
